Goal: Information Seeking & Learning: Learn about a topic

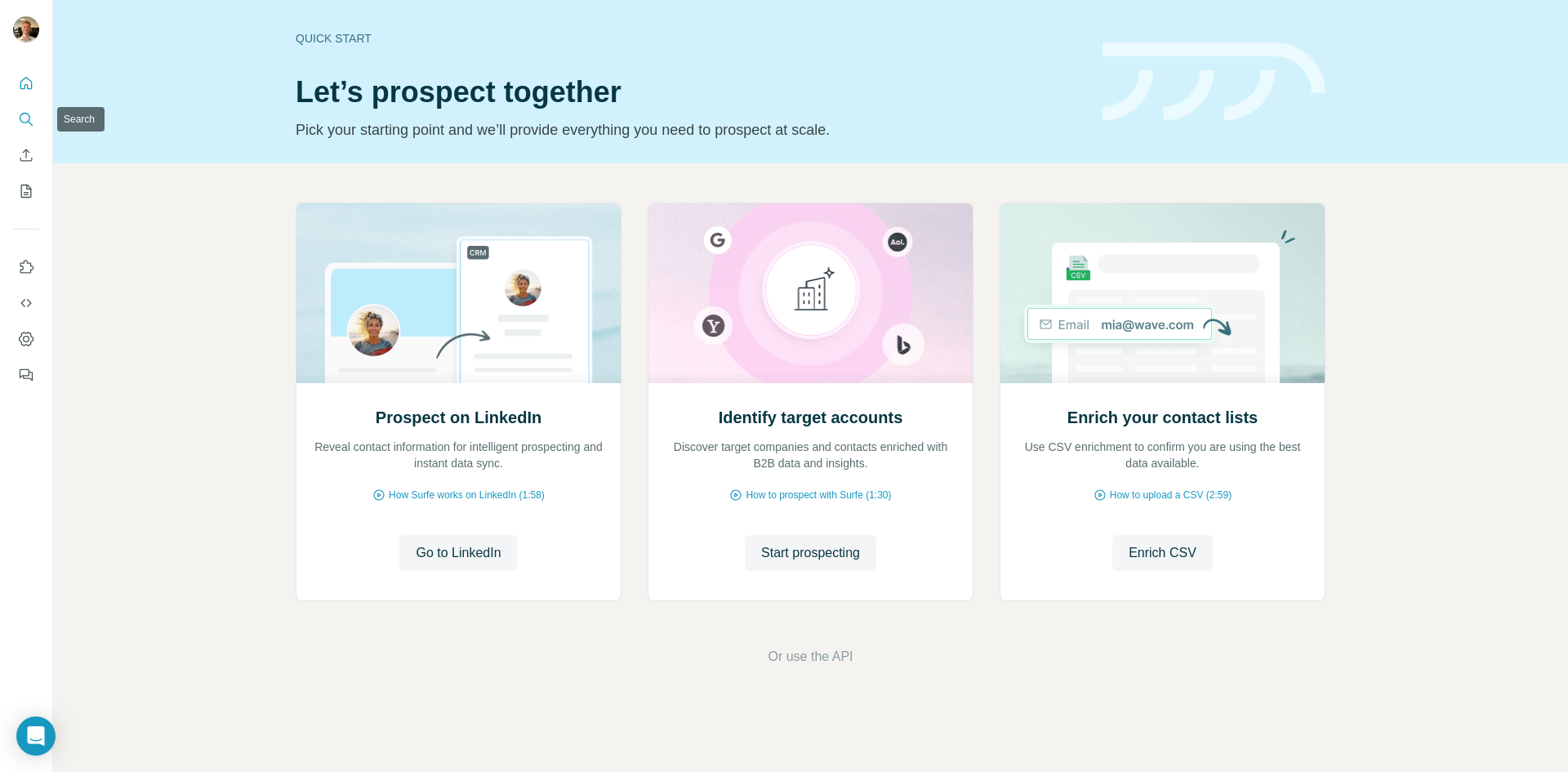
click at [27, 122] on icon "Search" at bounding box center [26, 119] width 16 height 16
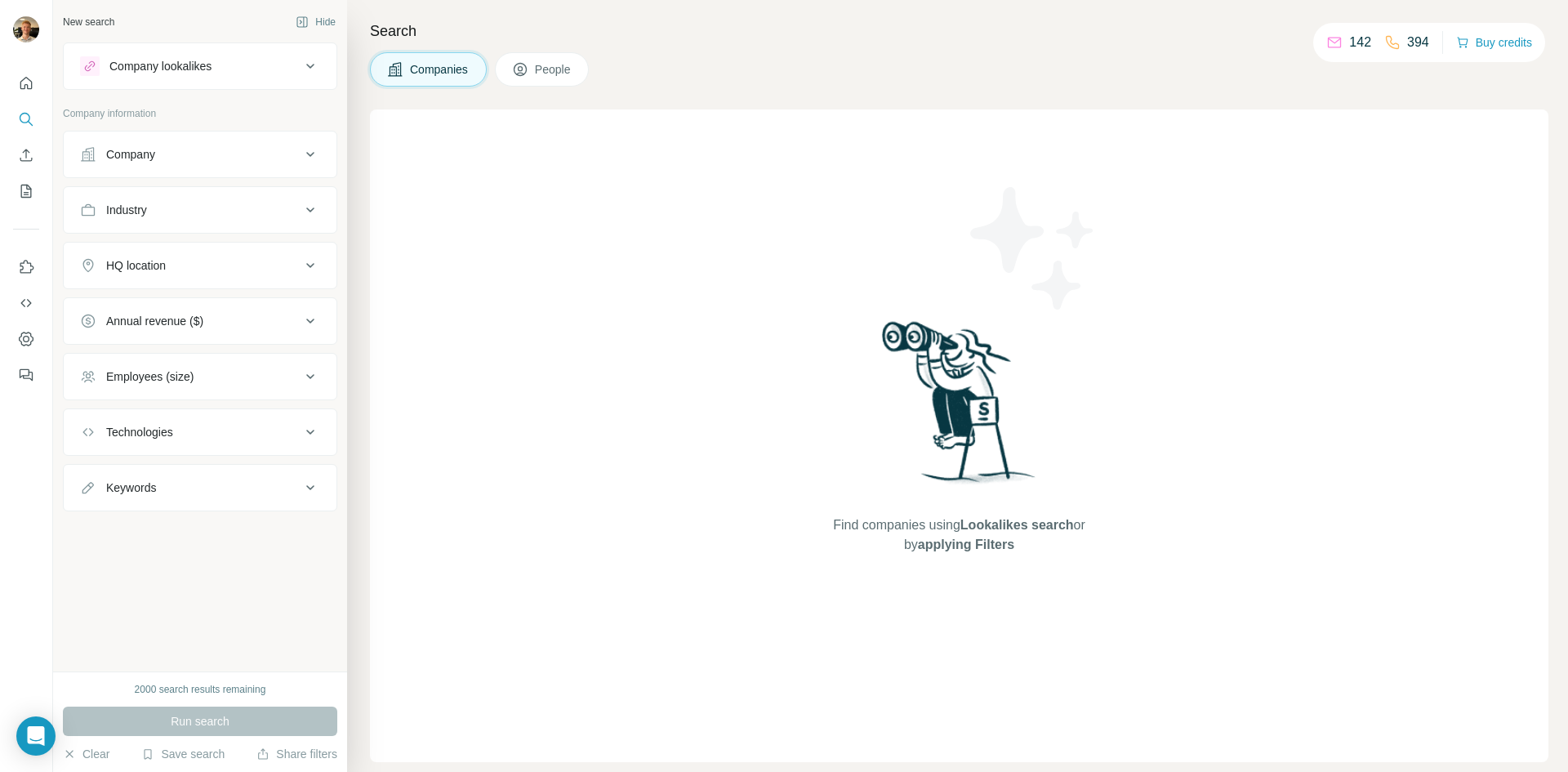
click at [180, 152] on div "Company" at bounding box center [190, 154] width 221 height 16
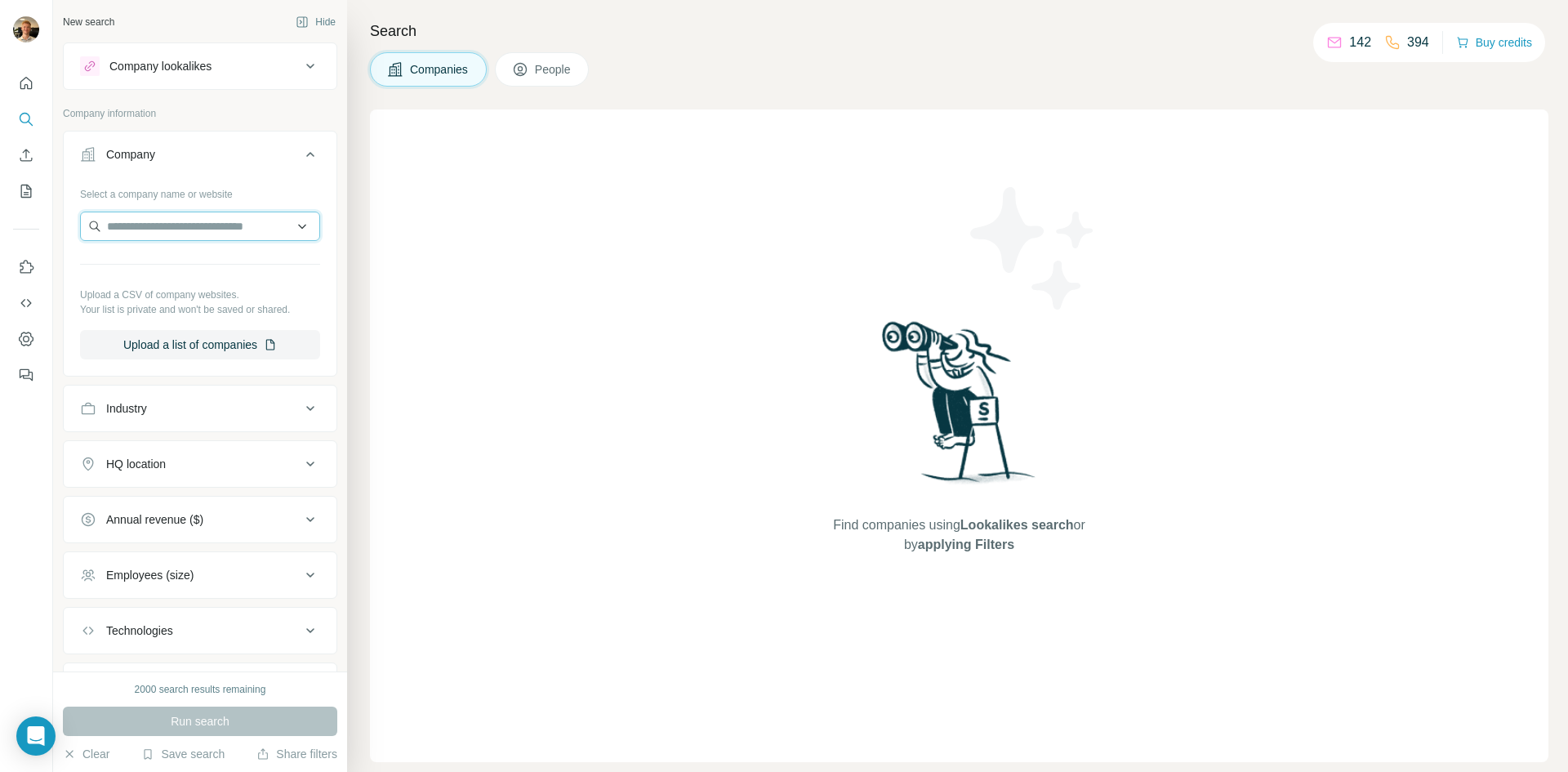
click at [183, 237] on input "text" at bounding box center [199, 226] width 240 height 29
click at [250, 171] on button "Company" at bounding box center [200, 157] width 273 height 46
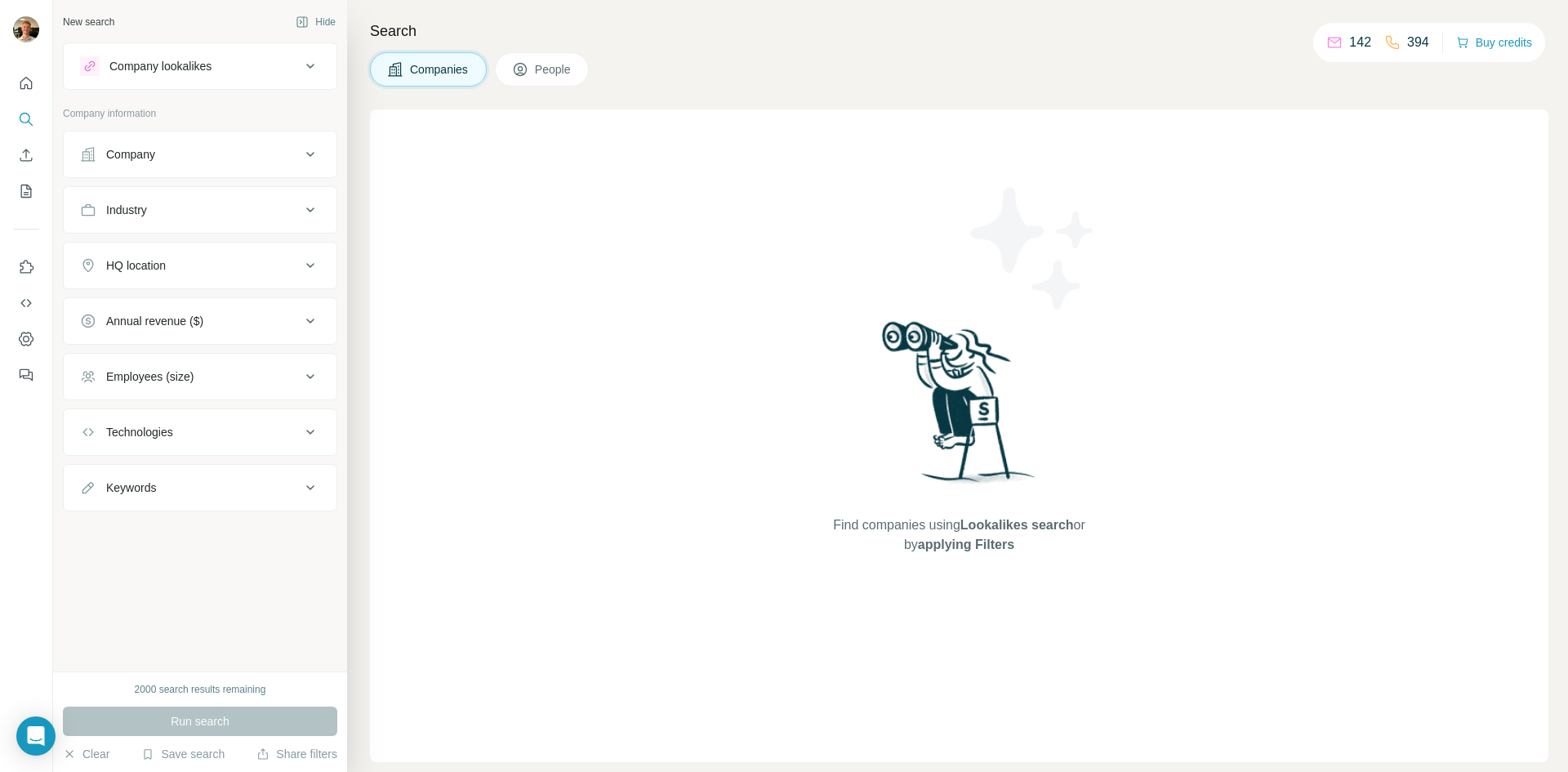
click at [215, 228] on button "Industry" at bounding box center [200, 210] width 273 height 39
click at [228, 199] on button "Industry" at bounding box center [200, 213] width 273 height 46
click at [210, 264] on div "HQ location" at bounding box center [190, 265] width 221 height 16
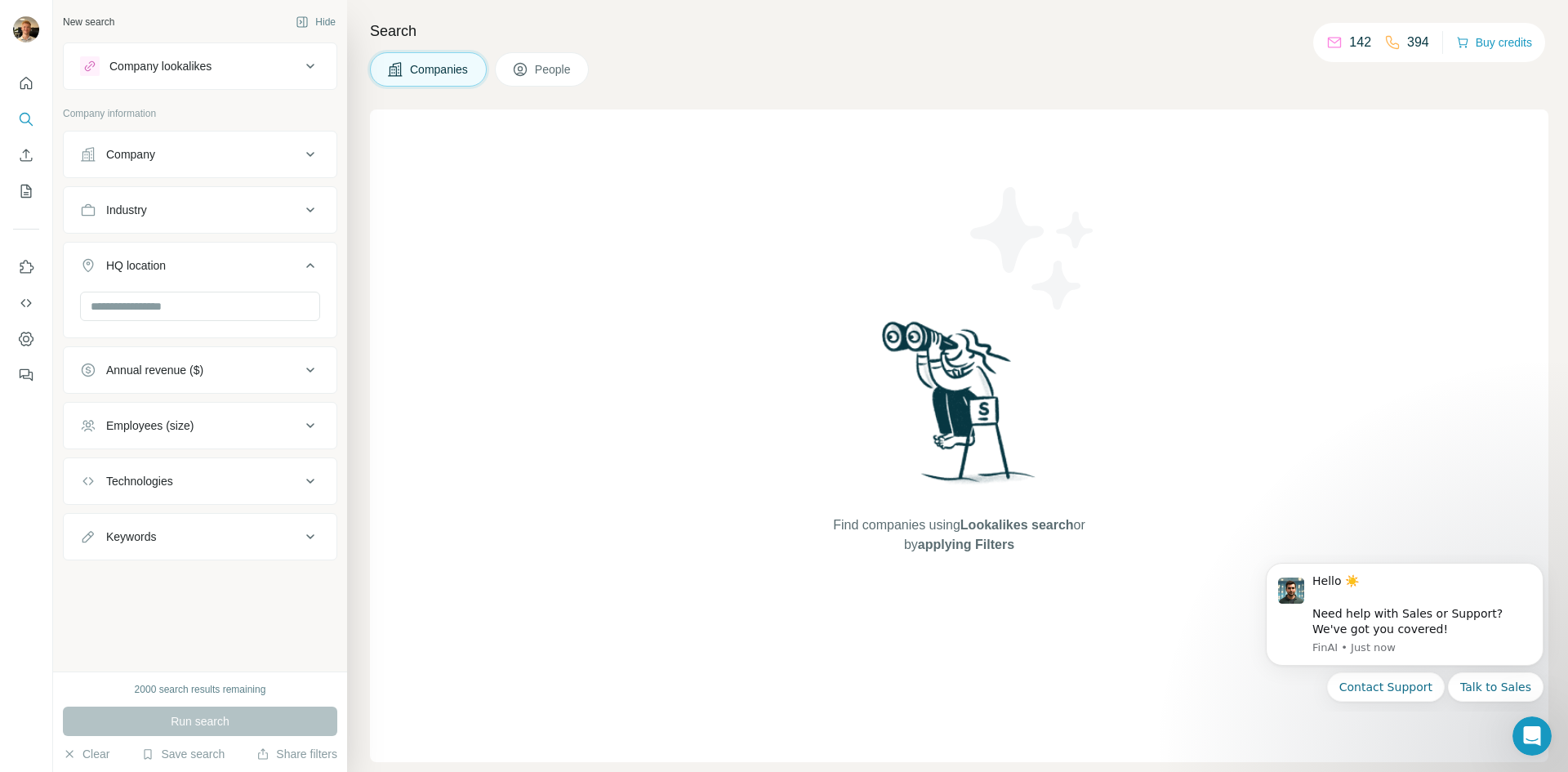
click at [208, 274] on button "HQ location" at bounding box center [200, 268] width 273 height 46
click at [198, 277] on button "HQ location" at bounding box center [200, 265] width 273 height 39
click at [156, 308] on input "text" at bounding box center [199, 306] width 240 height 29
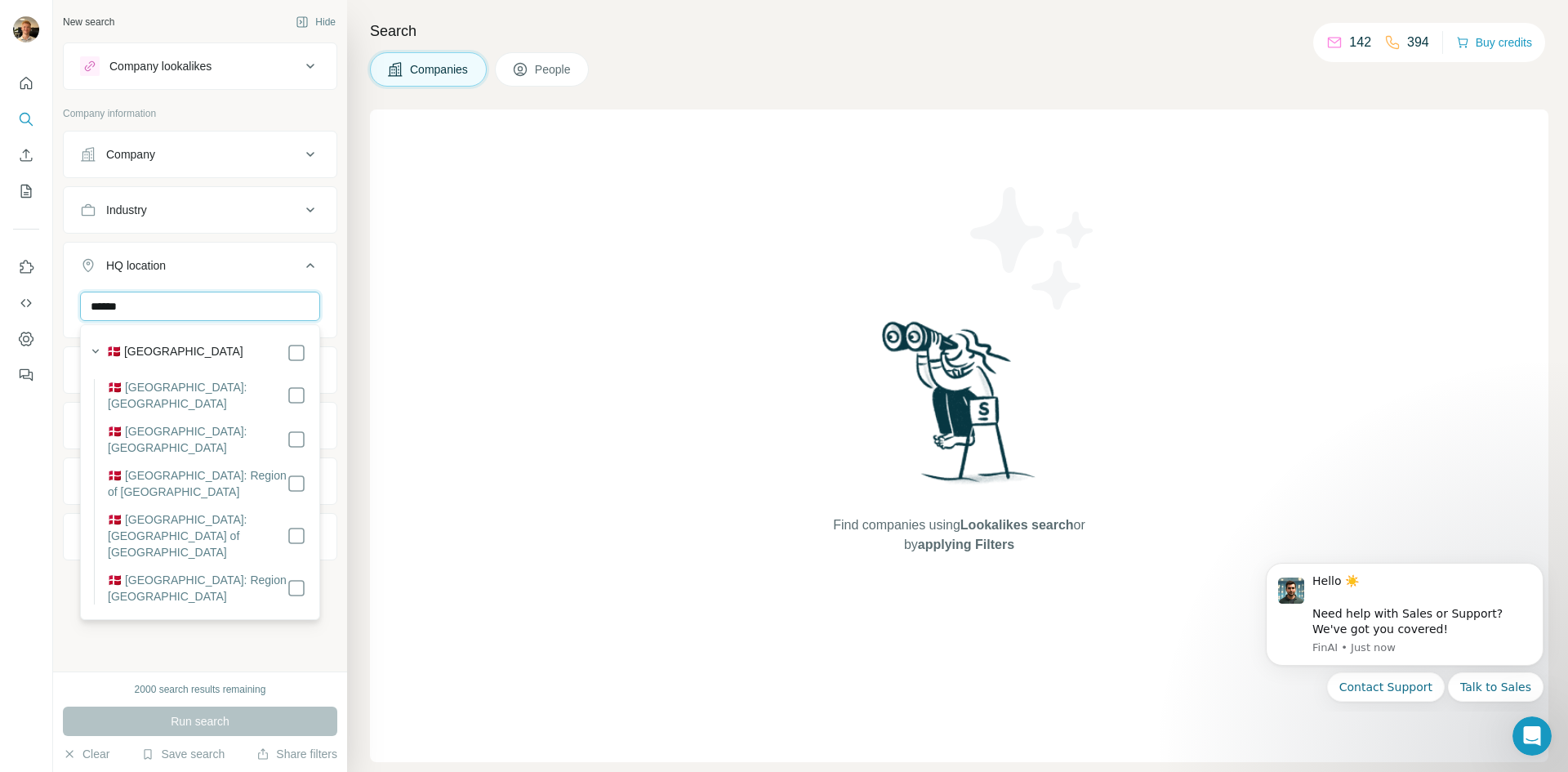
type input "******"
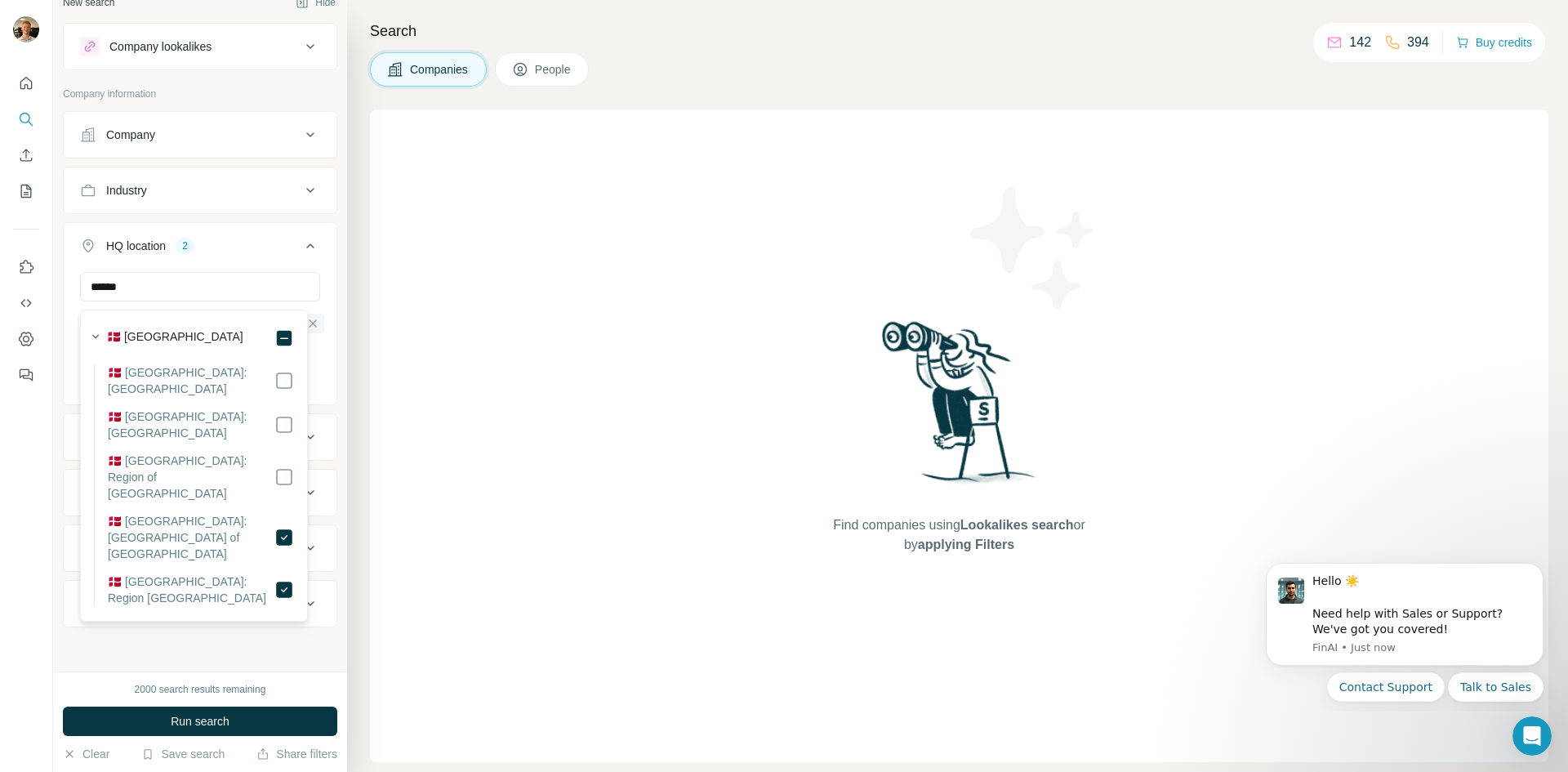
scroll to position [23, 0]
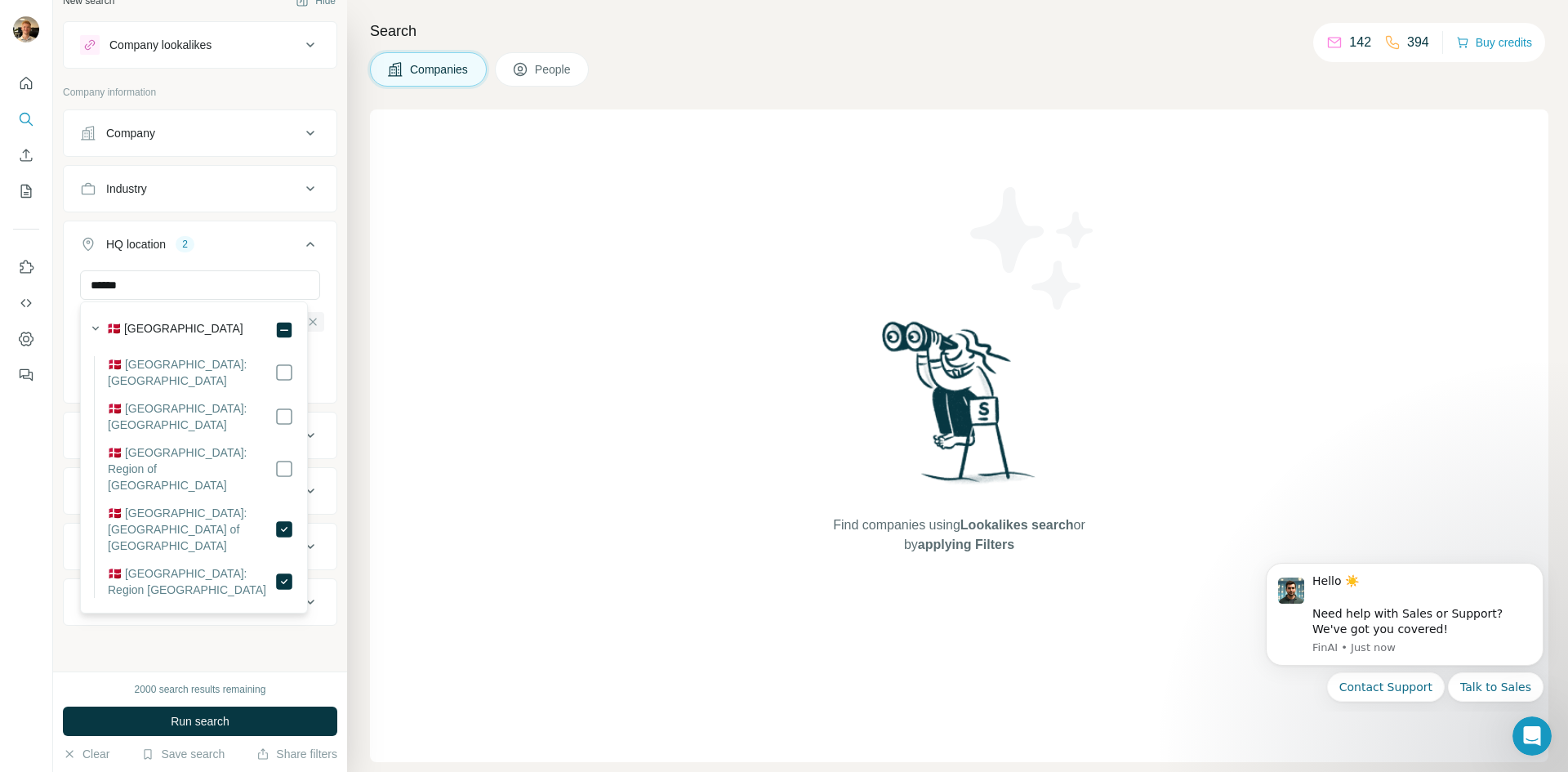
click at [301, 247] on icon at bounding box center [310, 244] width 20 height 20
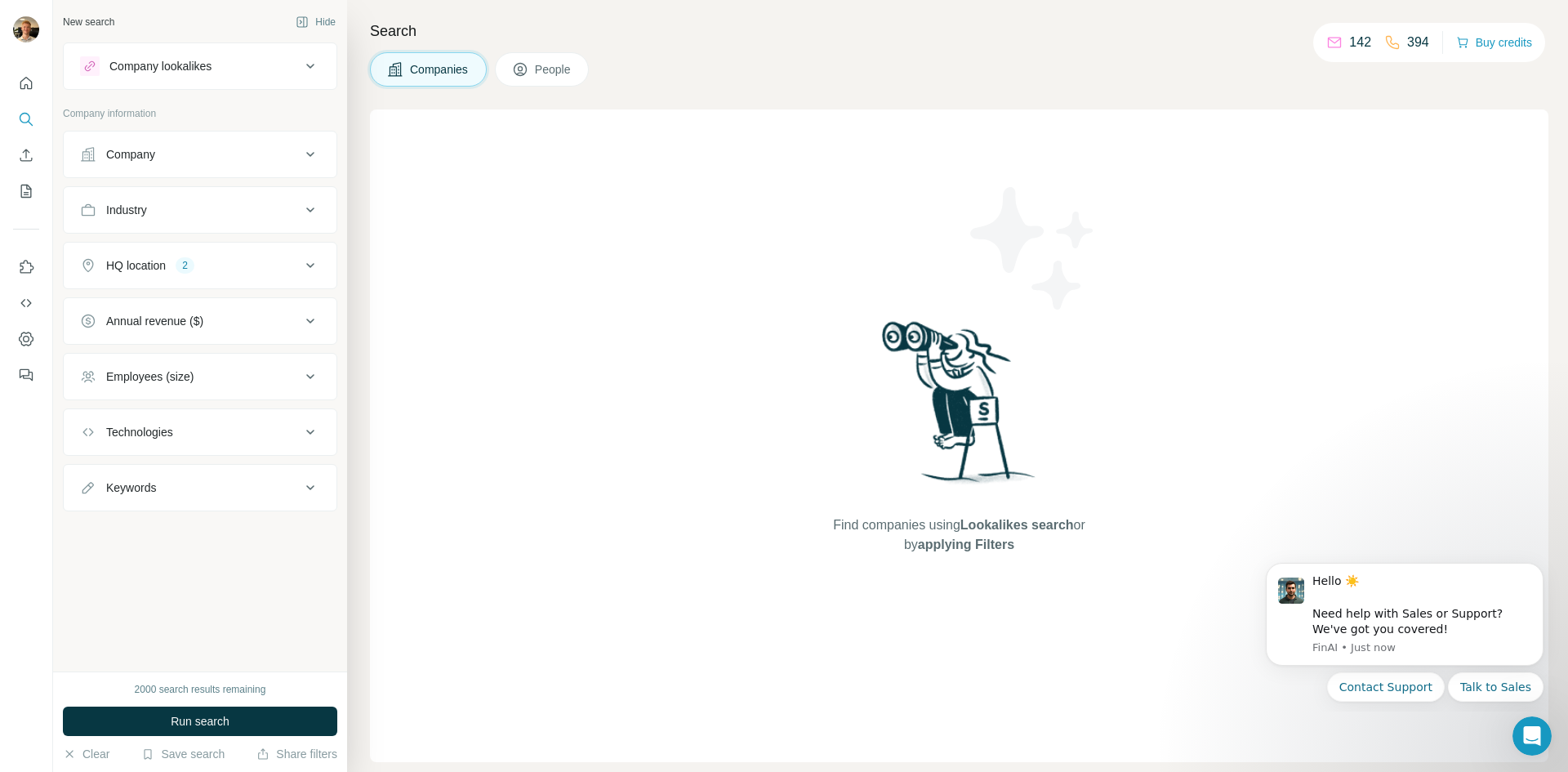
scroll to position [0, 0]
click at [247, 333] on button "Annual revenue ($)" at bounding box center [200, 321] width 273 height 39
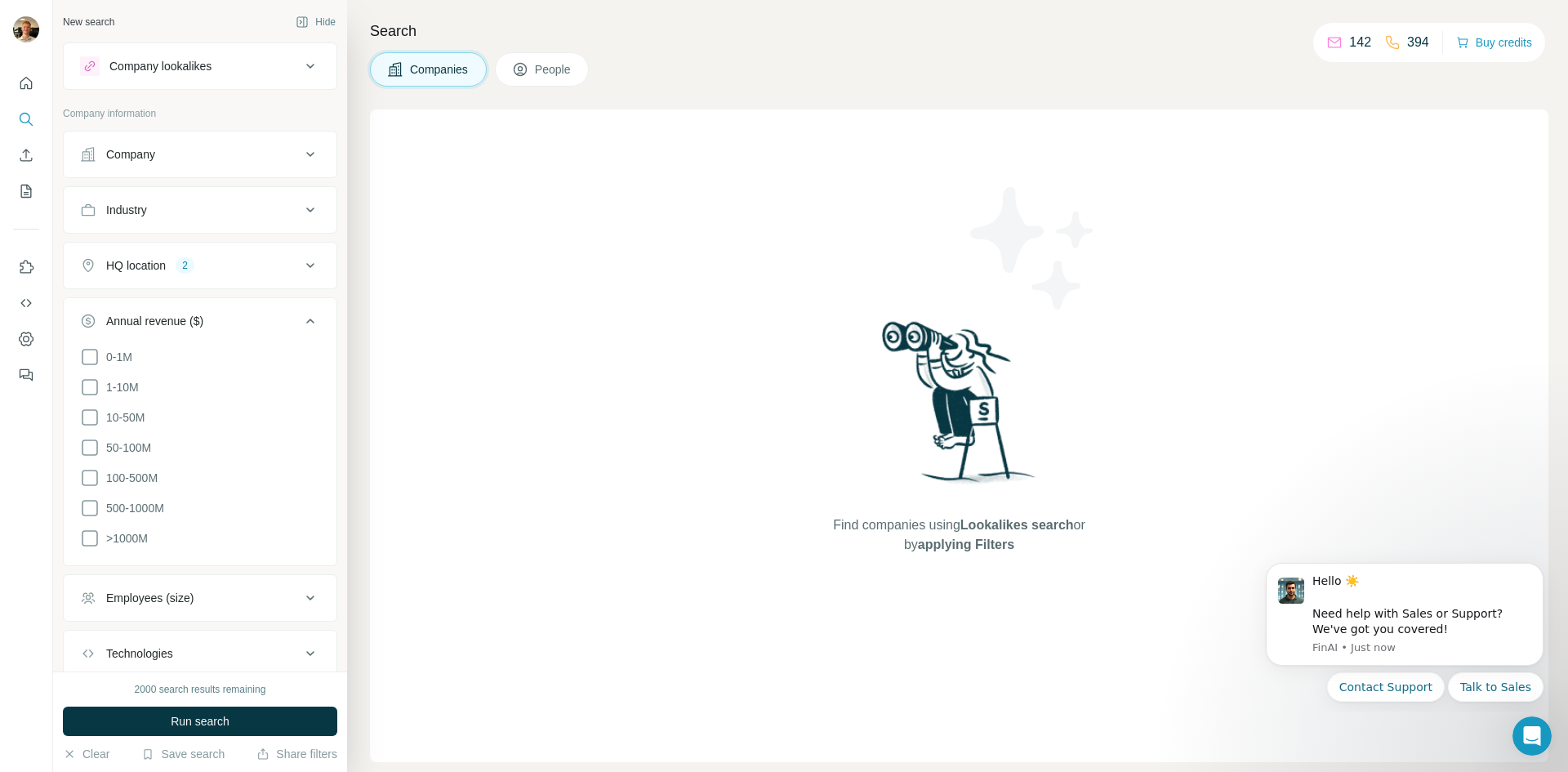
click at [255, 322] on div "Annual revenue ($)" at bounding box center [190, 321] width 221 height 16
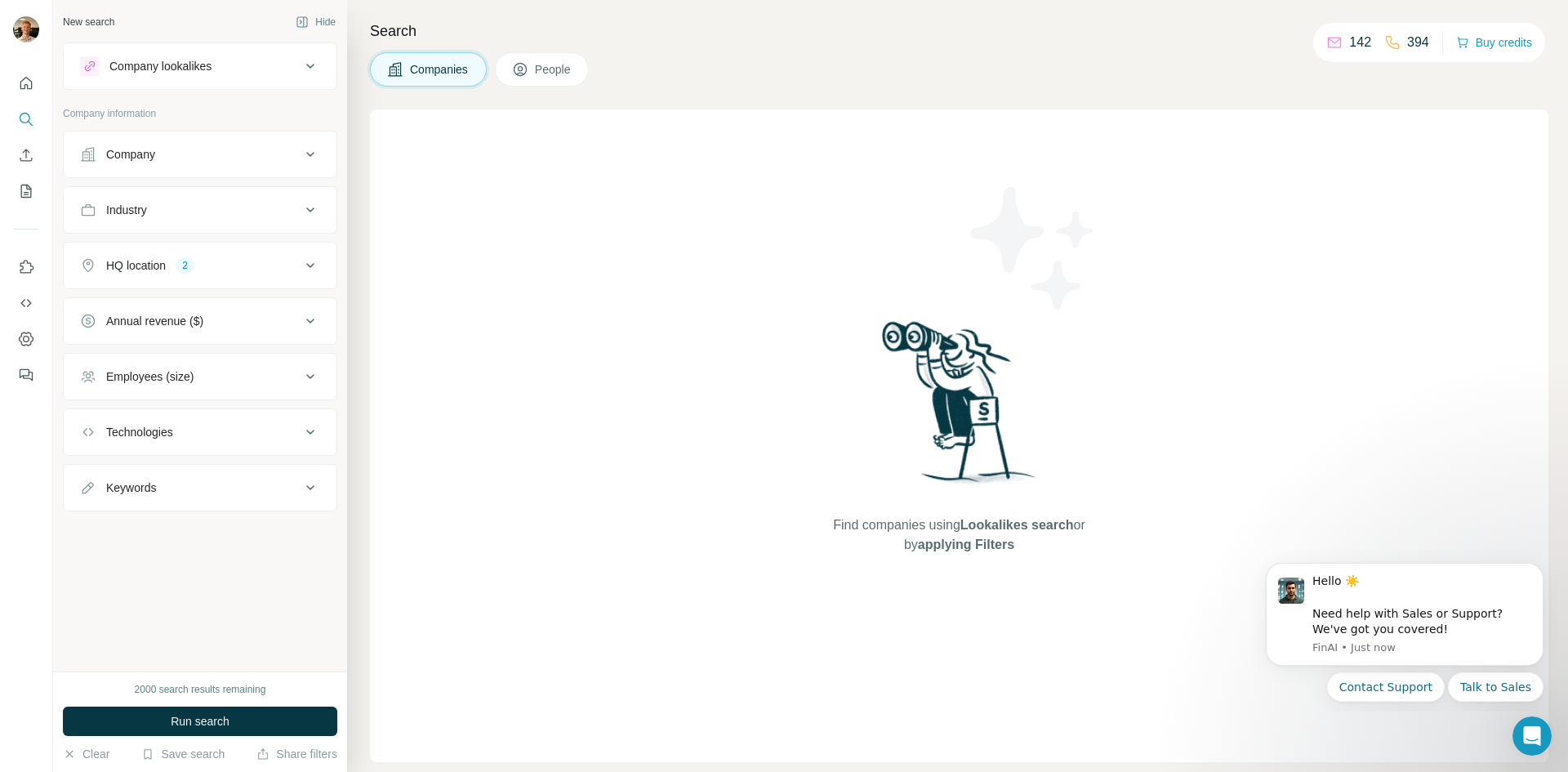
click at [228, 386] on button "Employees (size)" at bounding box center [200, 376] width 273 height 39
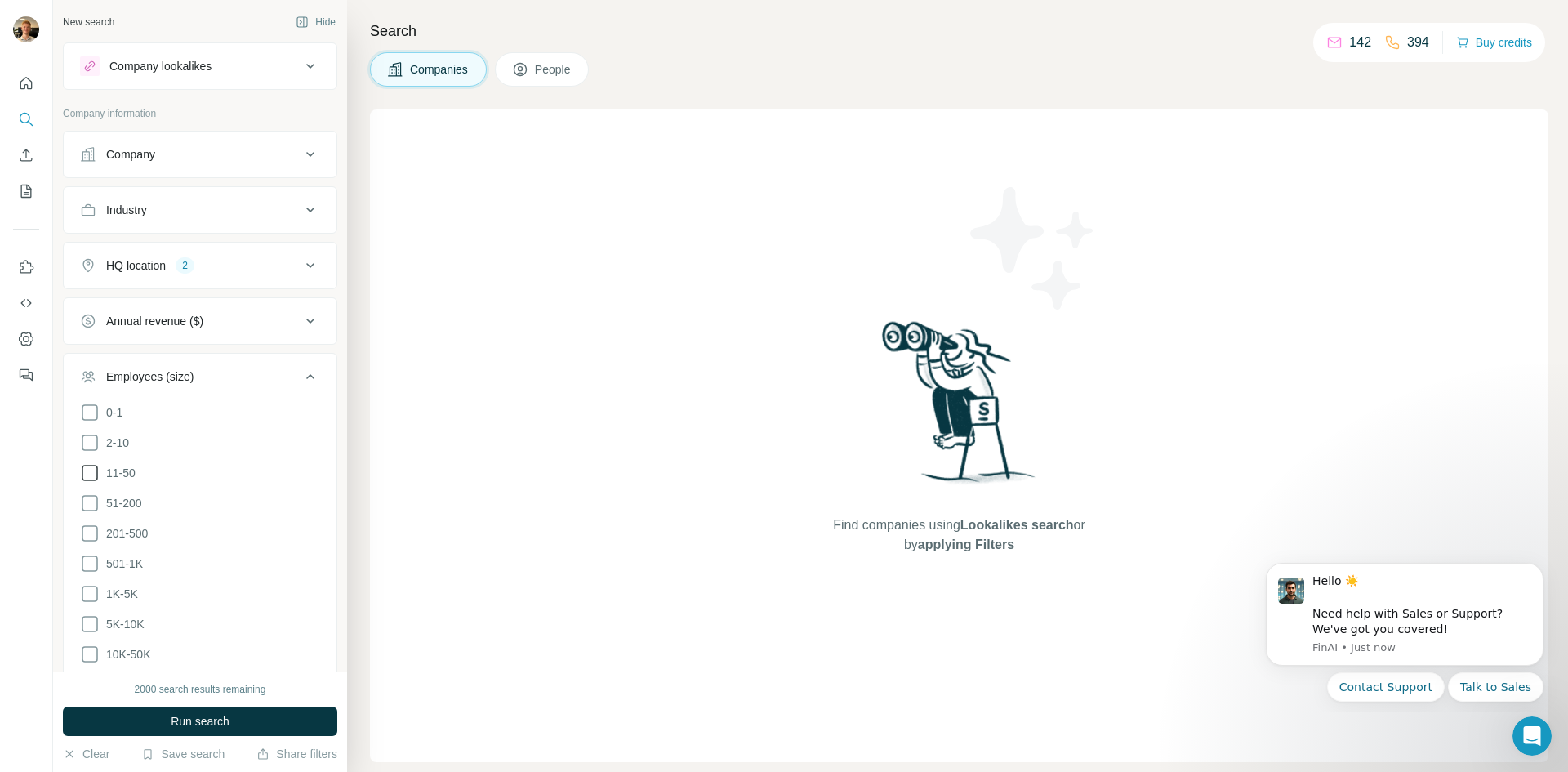
click at [132, 469] on span "11-50" at bounding box center [118, 472] width 36 height 16
click at [301, 378] on icon at bounding box center [310, 377] width 20 height 20
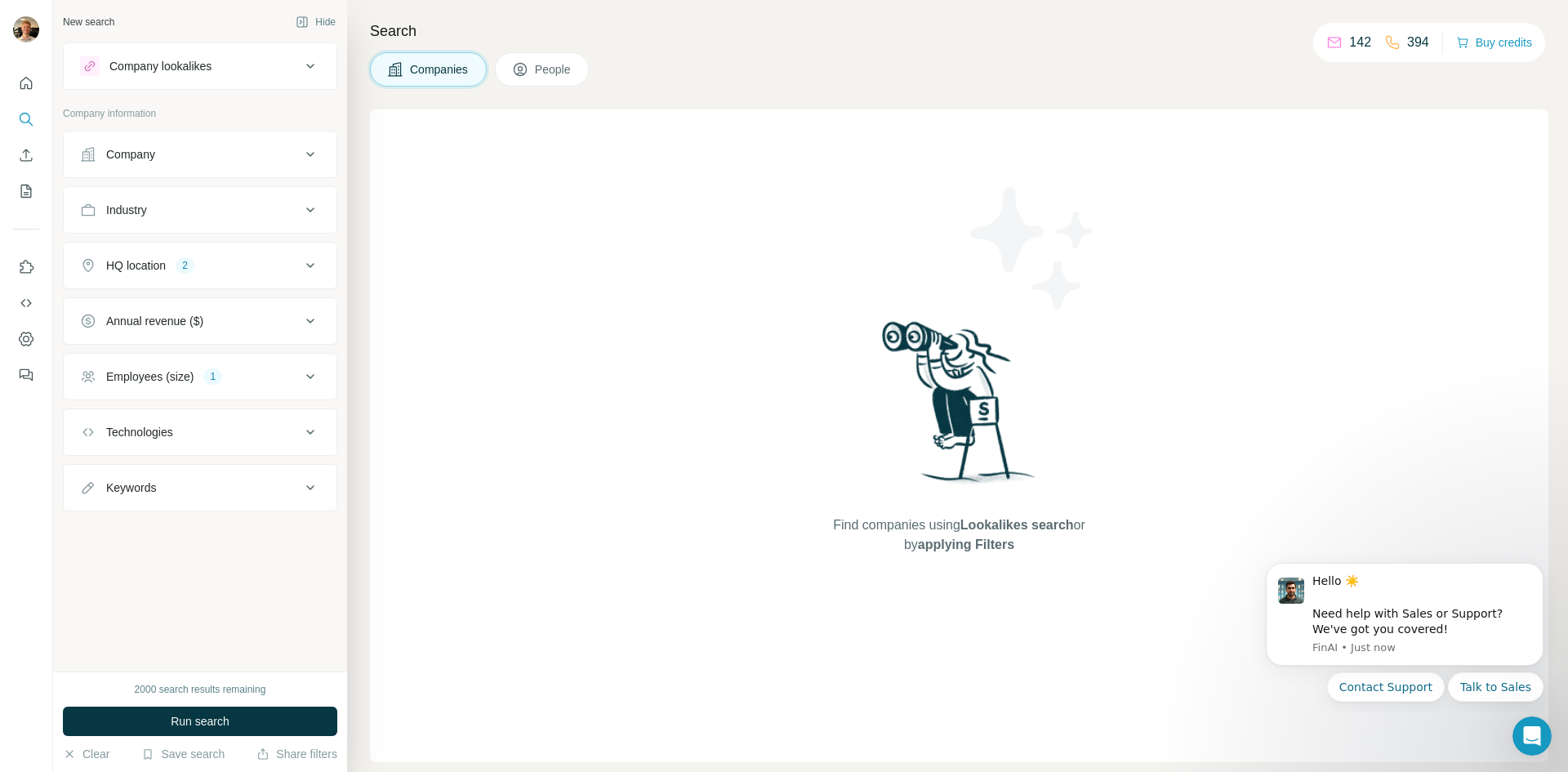
click at [168, 434] on div "Technologies" at bounding box center [139, 432] width 67 height 16
click at [186, 426] on div "Technologies" at bounding box center [190, 432] width 221 height 16
click at [174, 473] on button "Keywords" at bounding box center [200, 487] width 273 height 39
click at [172, 486] on div "Keywords" at bounding box center [190, 487] width 221 height 16
click at [280, 68] on div "Company lookalikes" at bounding box center [190, 65] width 221 height 20
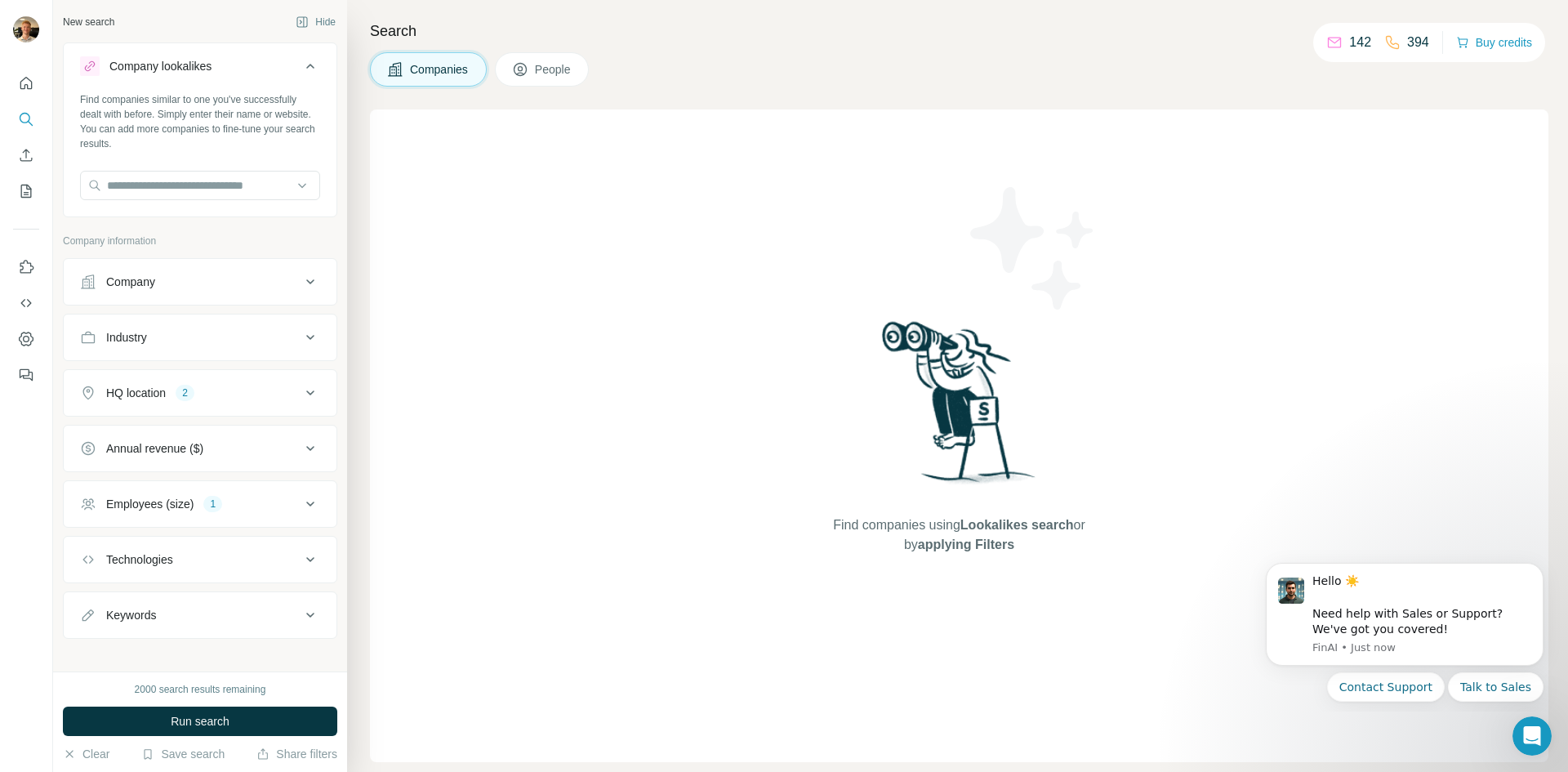
click at [280, 68] on div "Company lookalikes" at bounding box center [190, 65] width 221 height 20
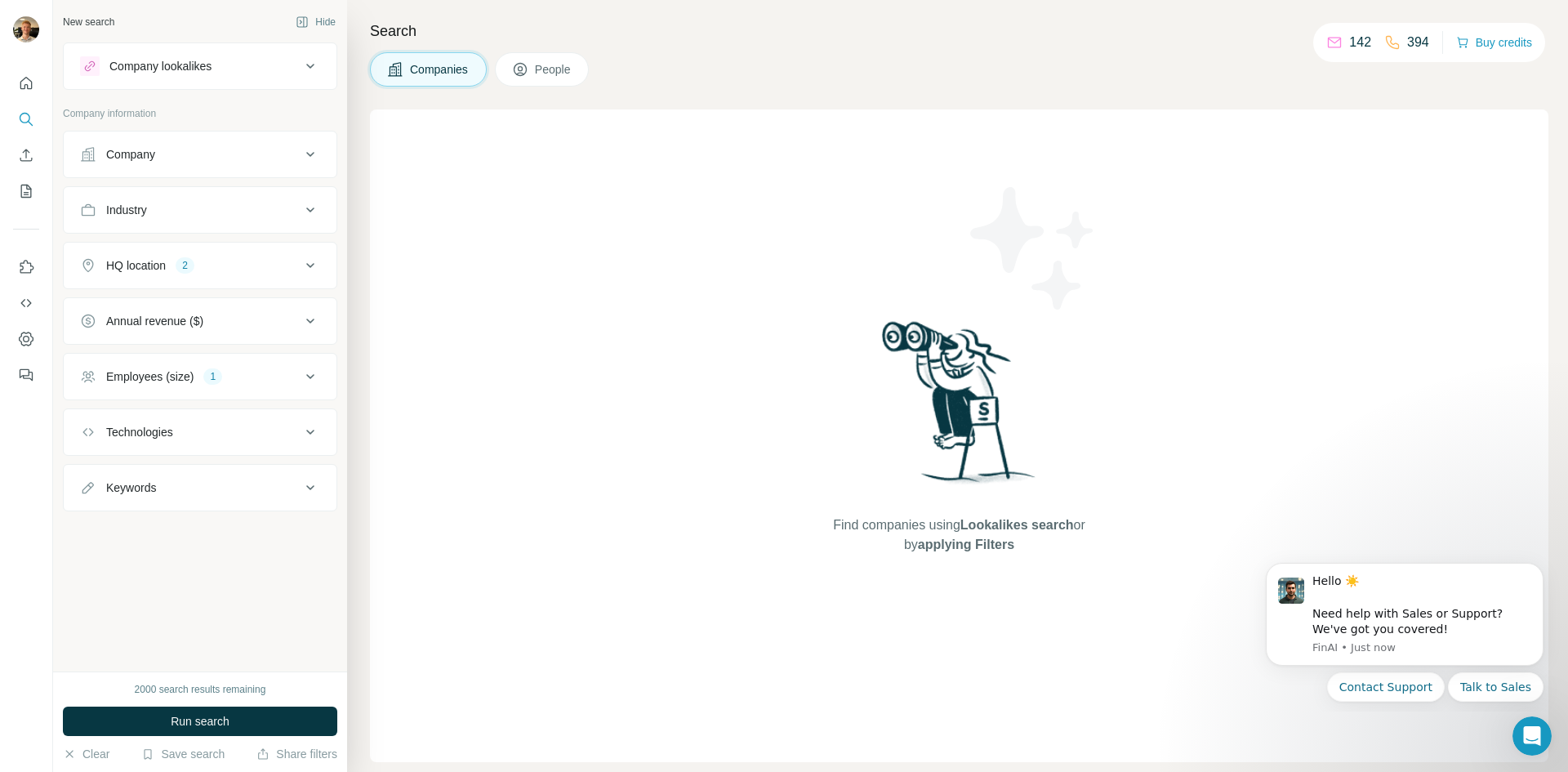
click at [217, 308] on button "Annual revenue ($)" at bounding box center [200, 321] width 273 height 39
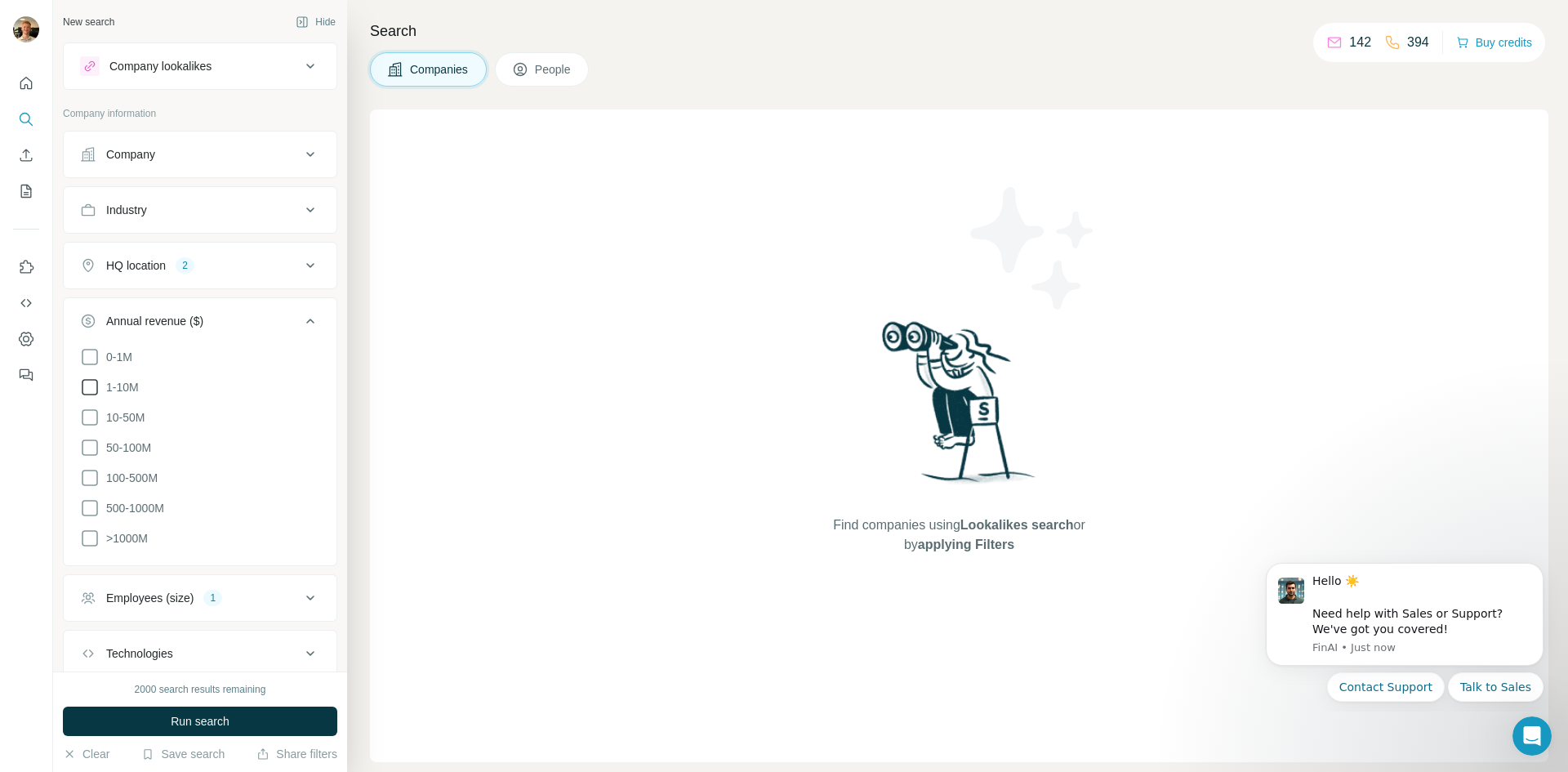
click at [120, 389] on span "1-10M" at bounding box center [119, 387] width 39 height 16
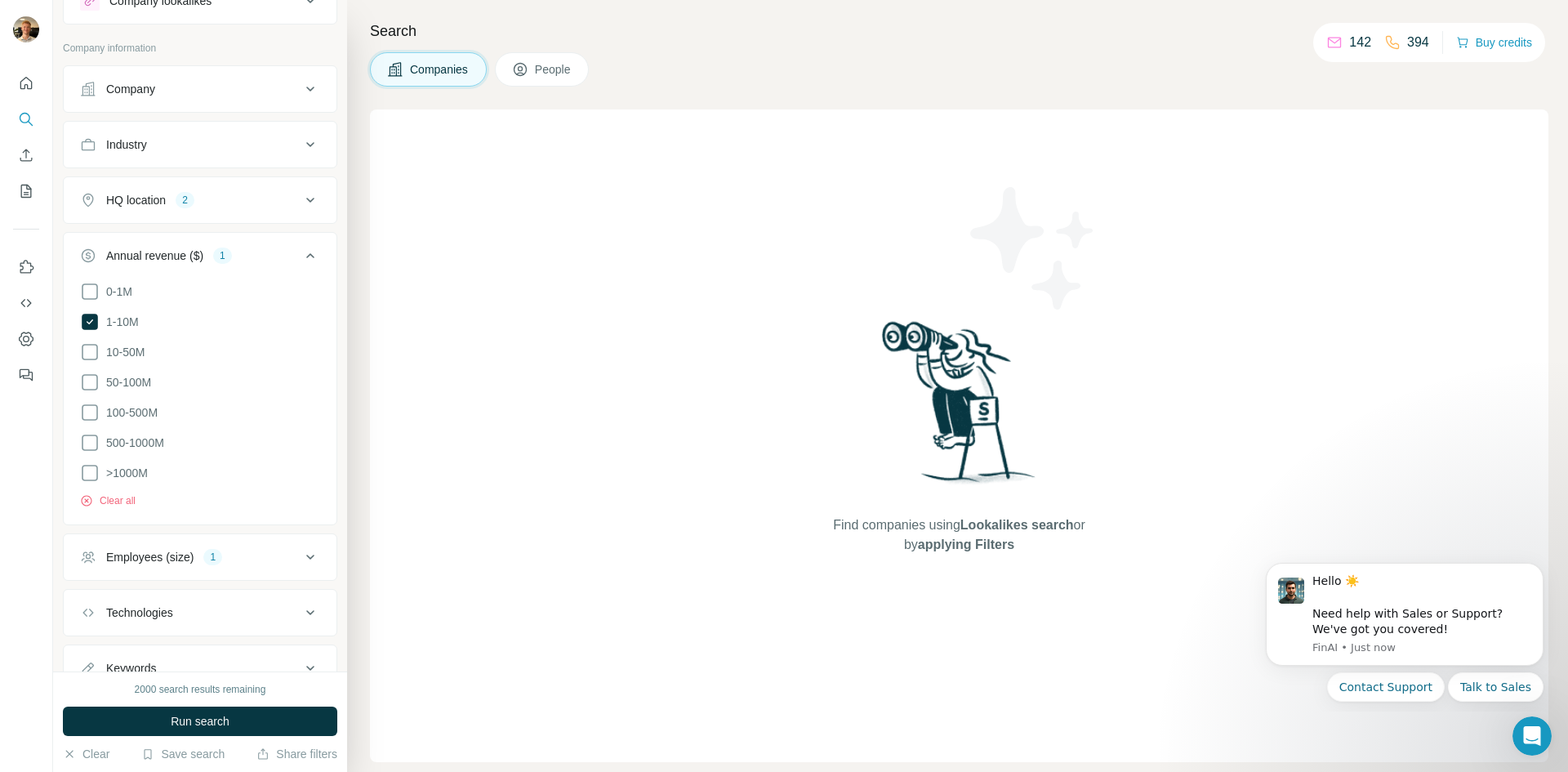
scroll to position [126, 0]
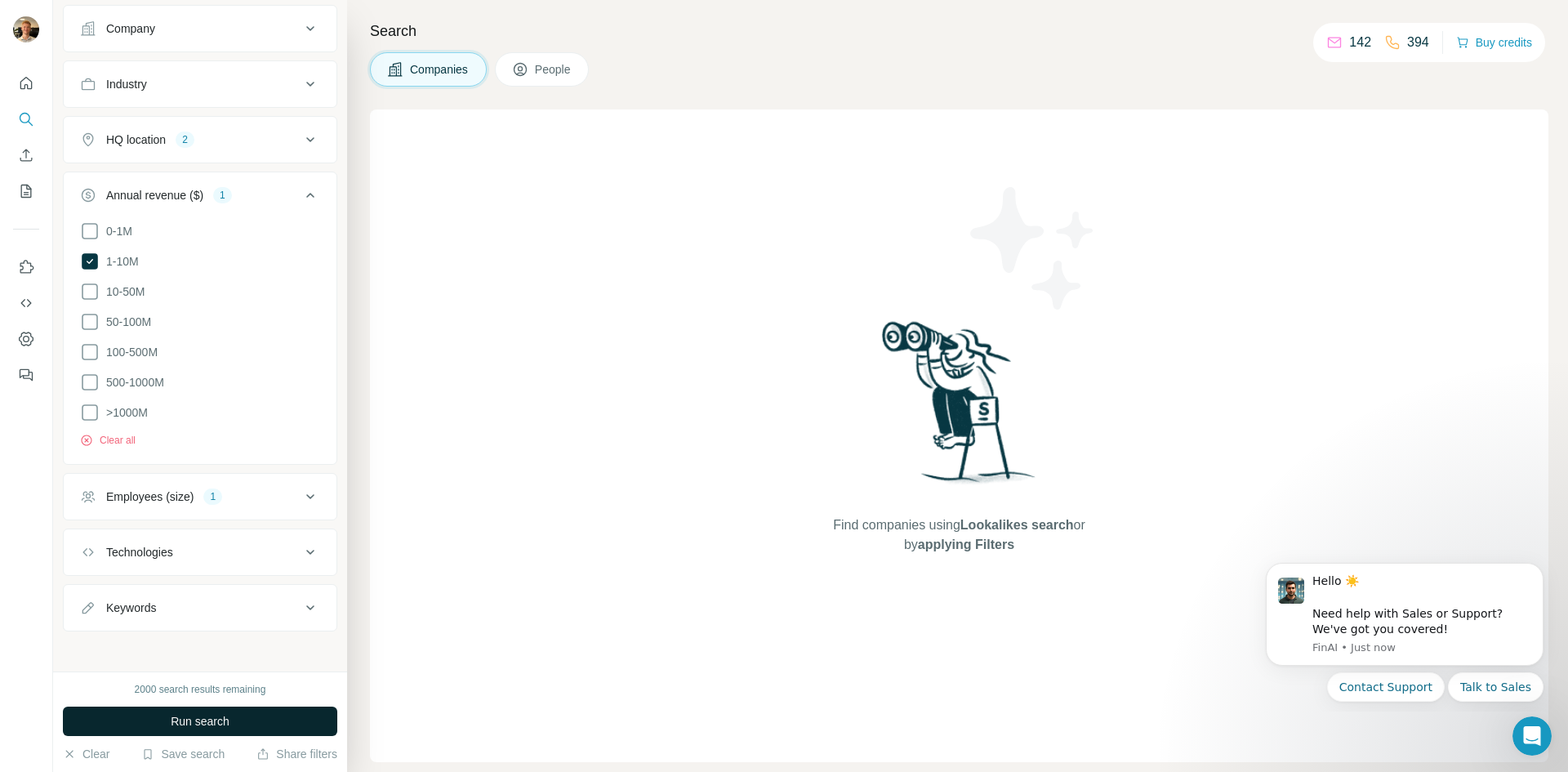
click at [206, 715] on span "Run search" at bounding box center [200, 721] width 59 height 16
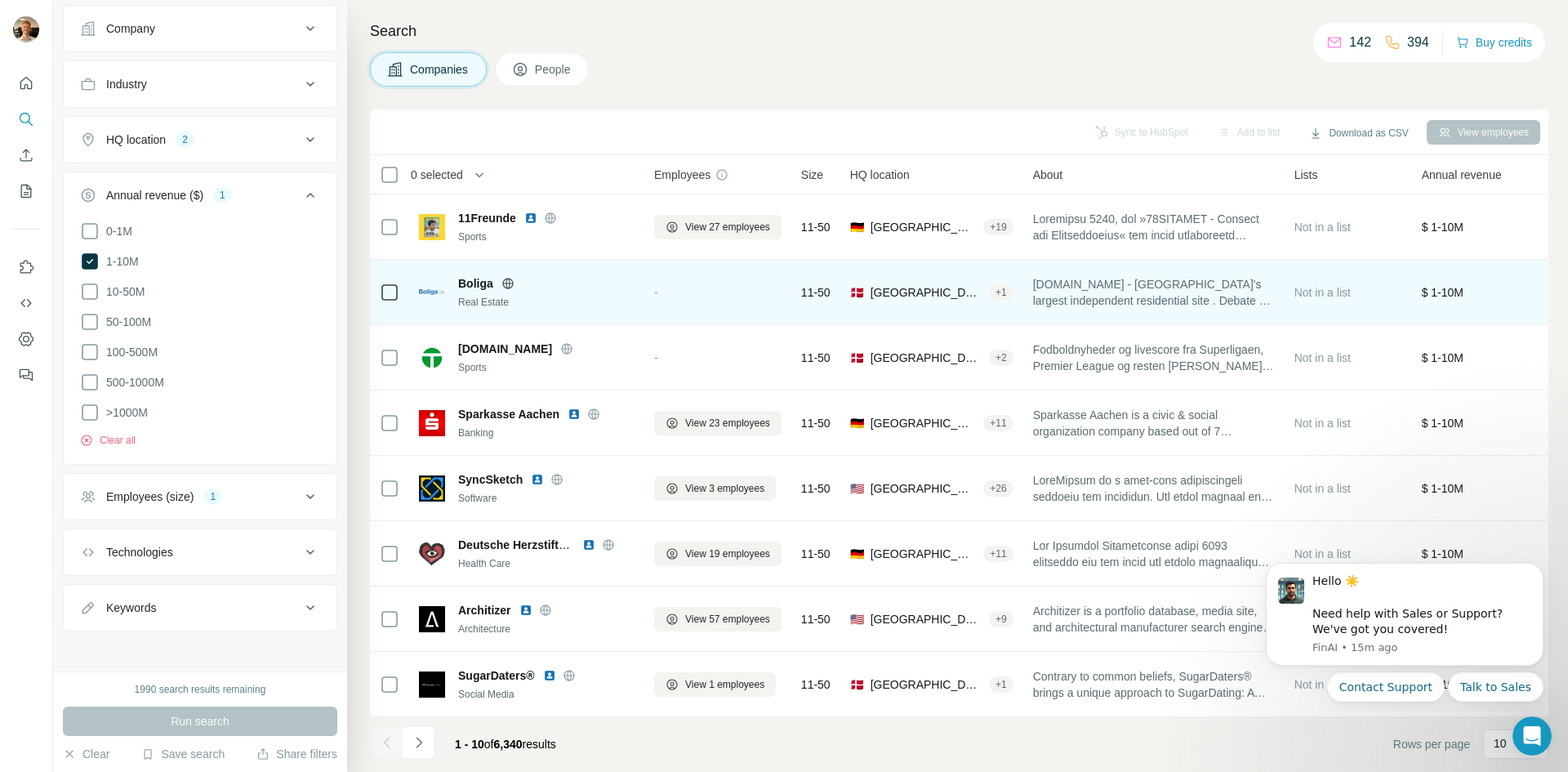
scroll to position [139, 0]
